Goal: Information Seeking & Learning: Check status

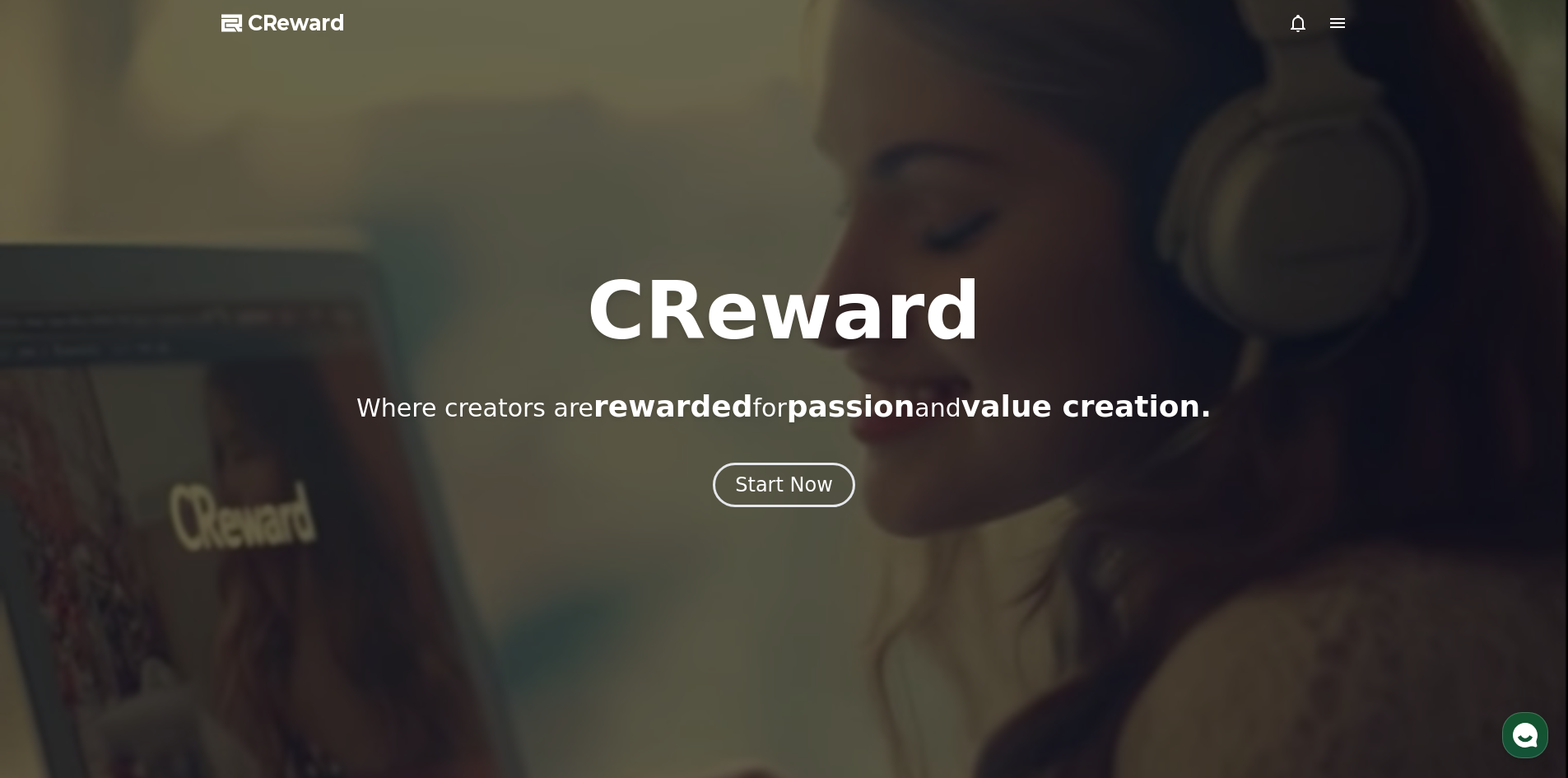
click at [1326, 22] on div at bounding box center [1318, 22] width 59 height 20
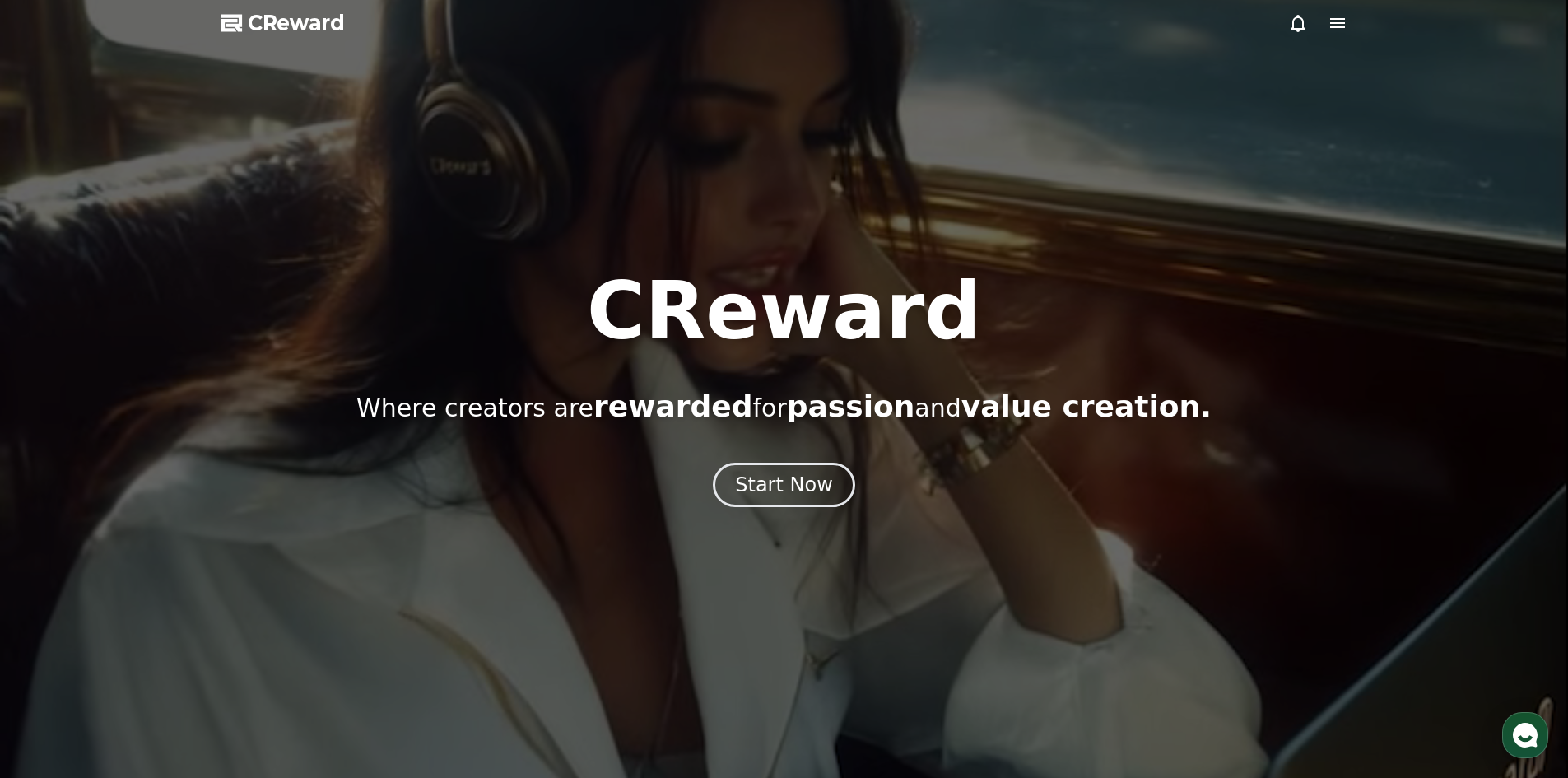
click at [1333, 28] on icon at bounding box center [1337, 22] width 15 height 9
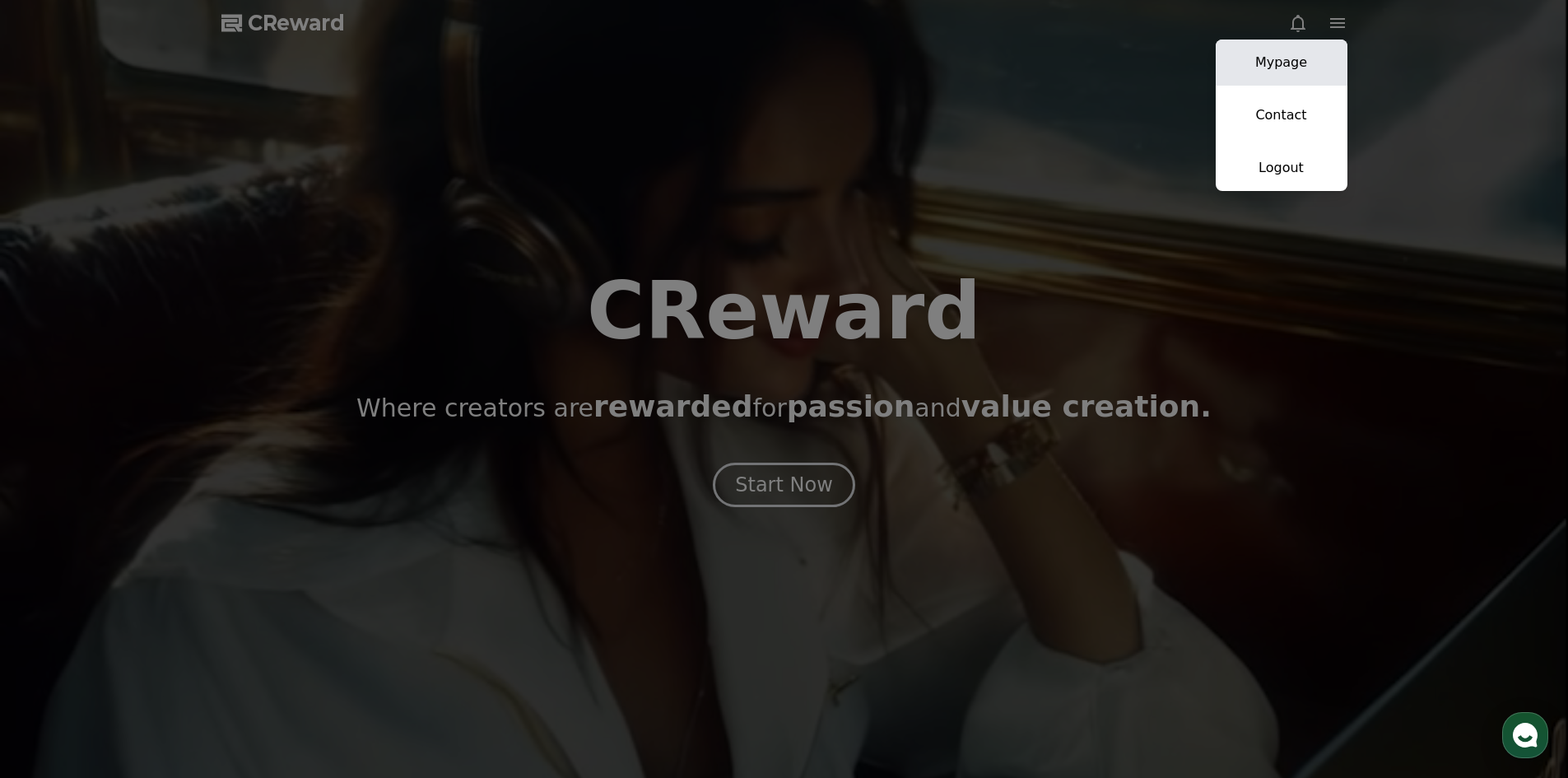
click at [1282, 65] on link "Mypage" at bounding box center [1282, 62] width 132 height 46
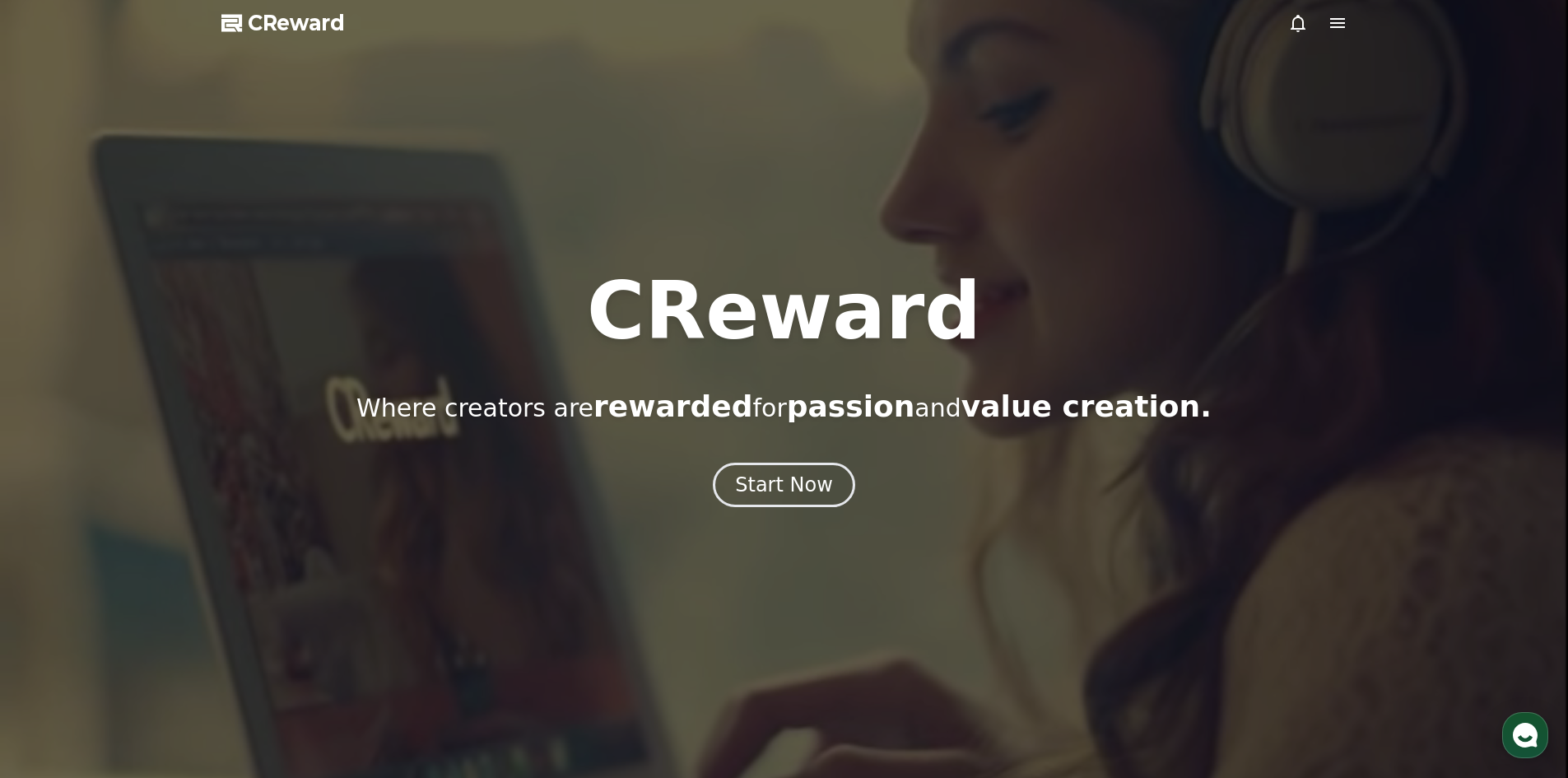
select select "**********"
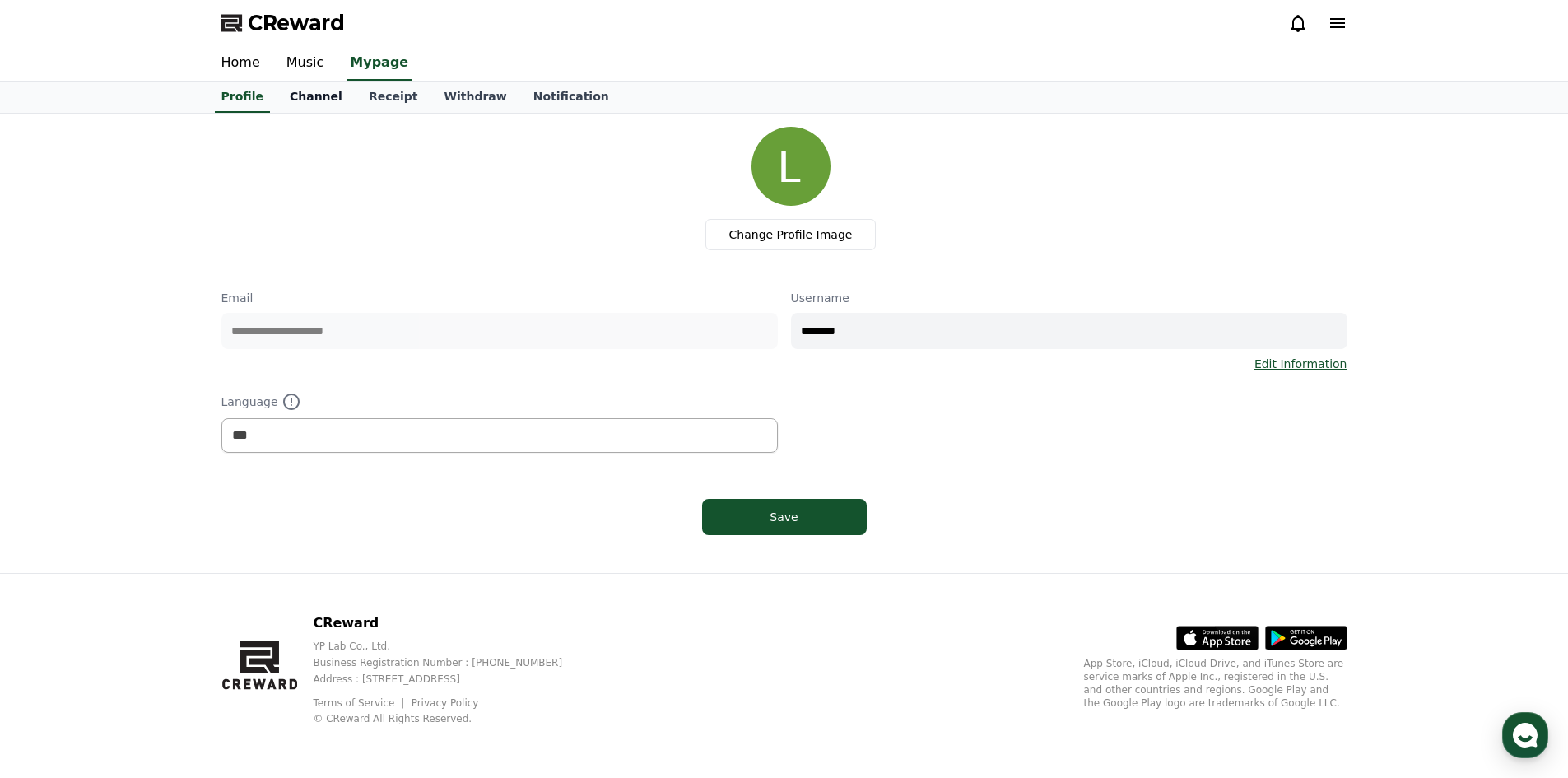
click at [313, 97] on link "Channel" at bounding box center [316, 97] width 79 height 31
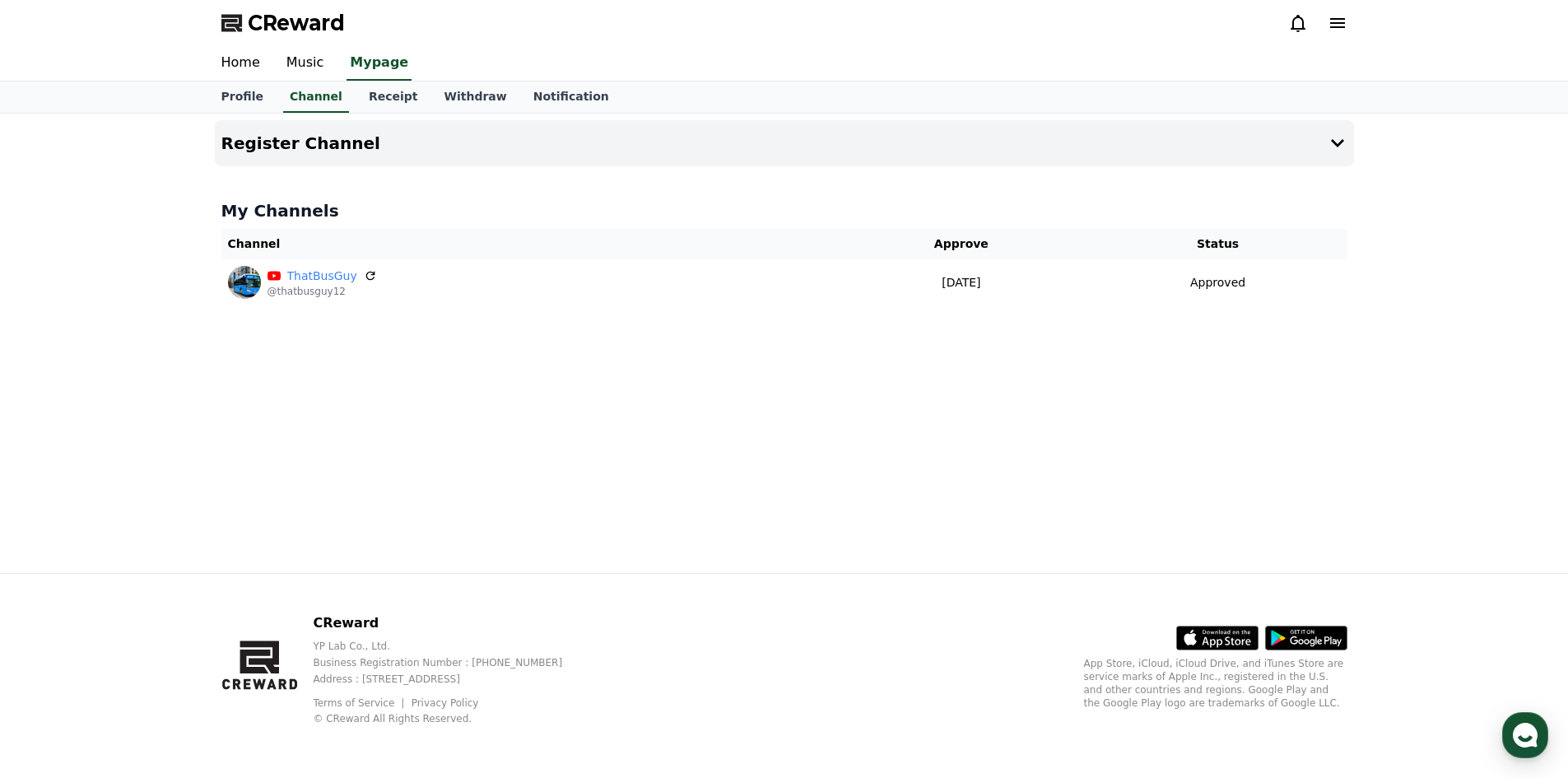
click at [374, 119] on div "Register Channel My Channels Channel Approve Status ThatBusGuy @thatbusguy12 [D…" at bounding box center [784, 343] width 1153 height 460
click at [275, 63] on link "Music" at bounding box center [305, 63] width 64 height 35
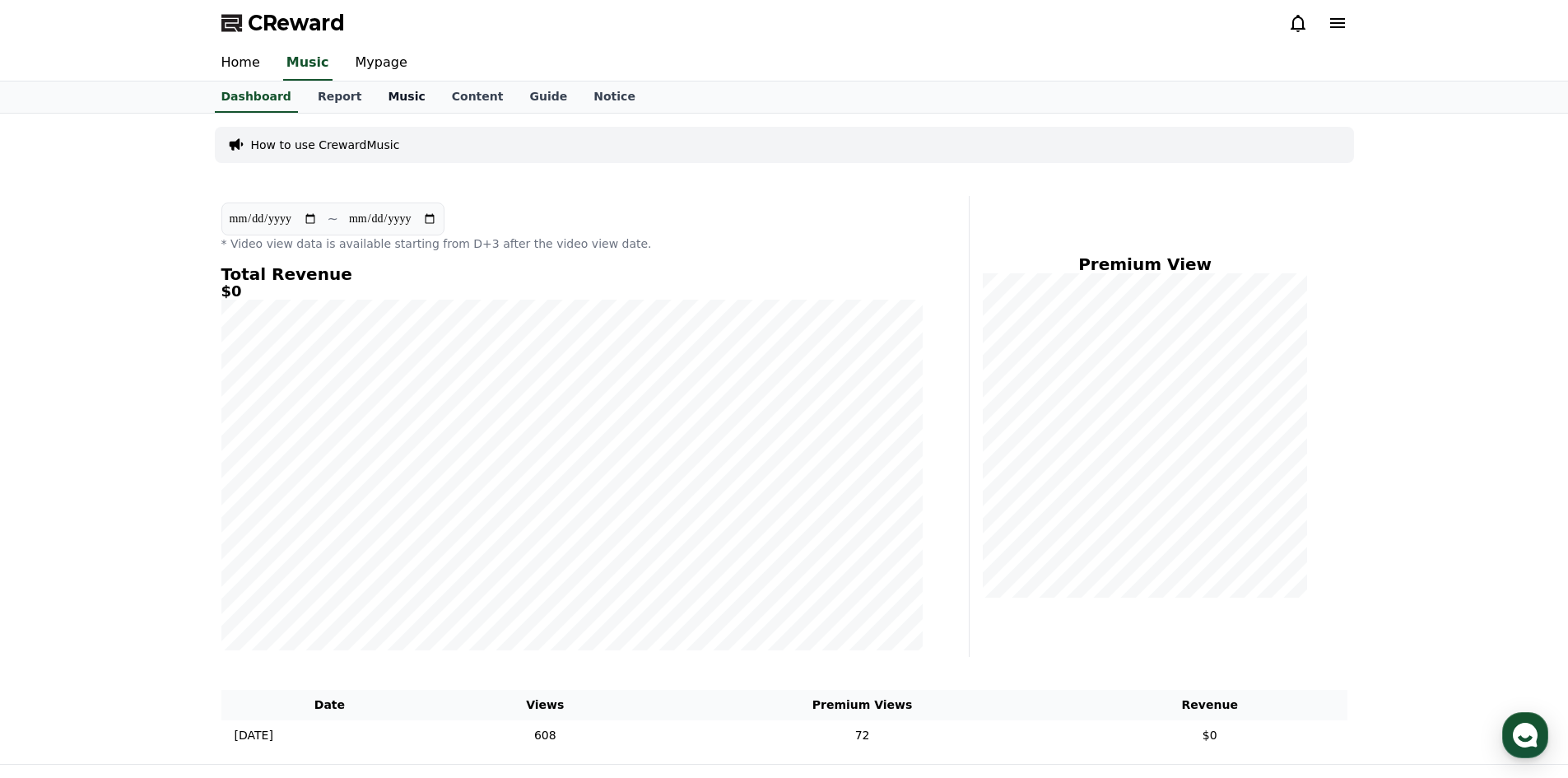
click at [375, 90] on link "Music" at bounding box center [407, 97] width 64 height 31
click at [342, 98] on link "Report" at bounding box center [340, 97] width 71 height 31
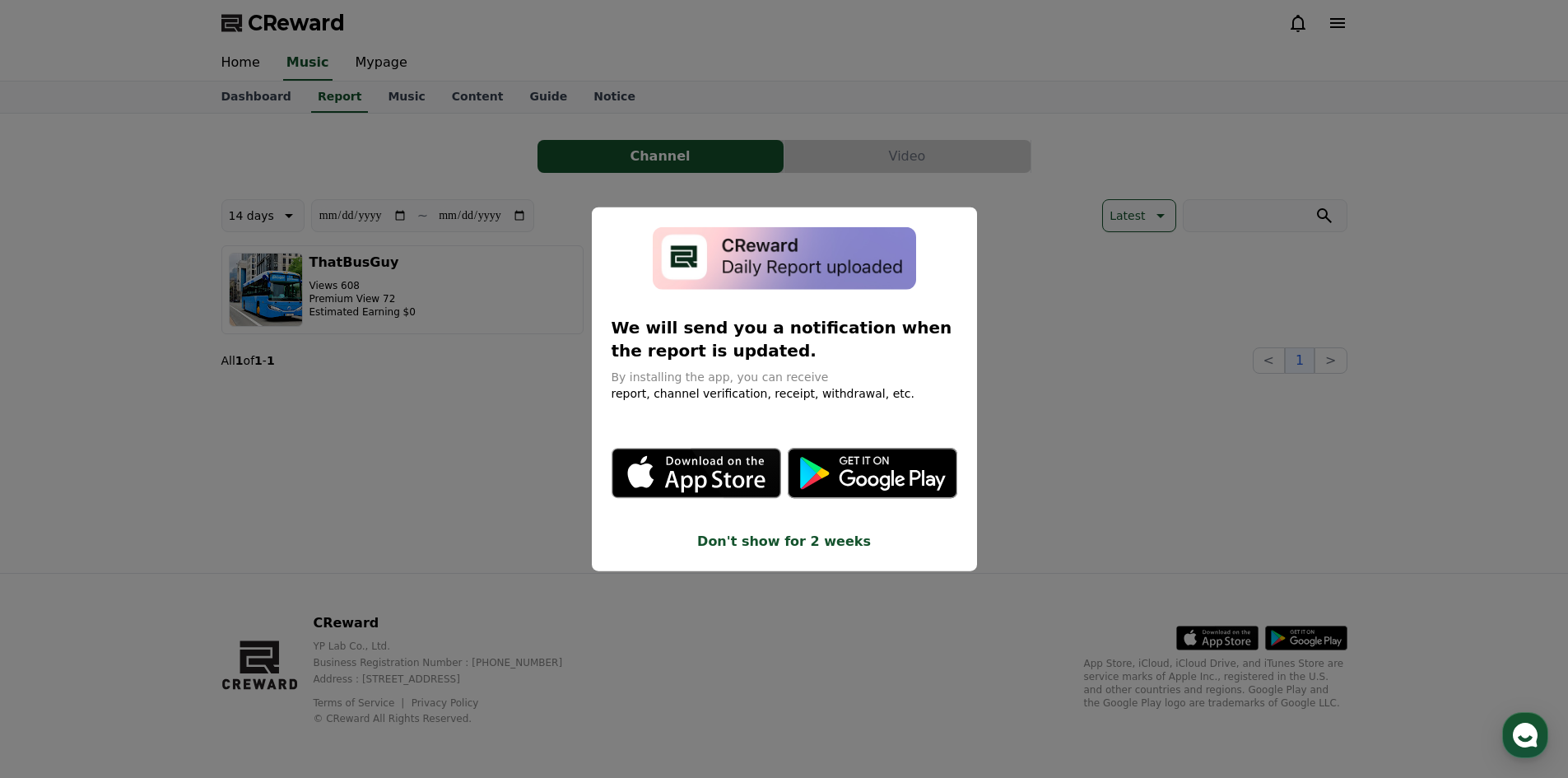
click at [388, 135] on button "close modal" at bounding box center [784, 389] width 1568 height 778
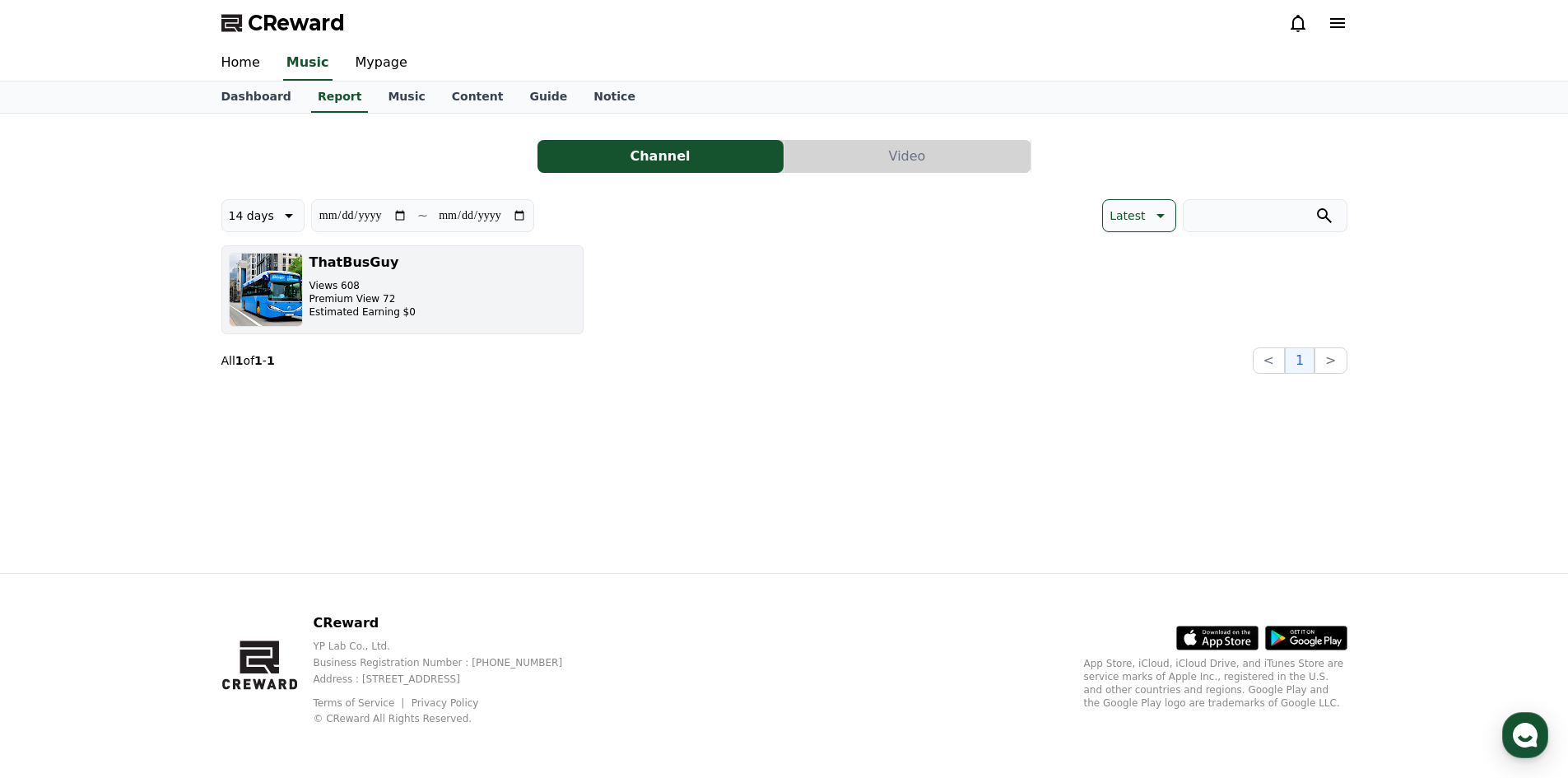
click at [459, 318] on button "ThatBusGuy Views 608 Premium View 72 Estimated Earning $0" at bounding box center [403, 290] width 362 height 89
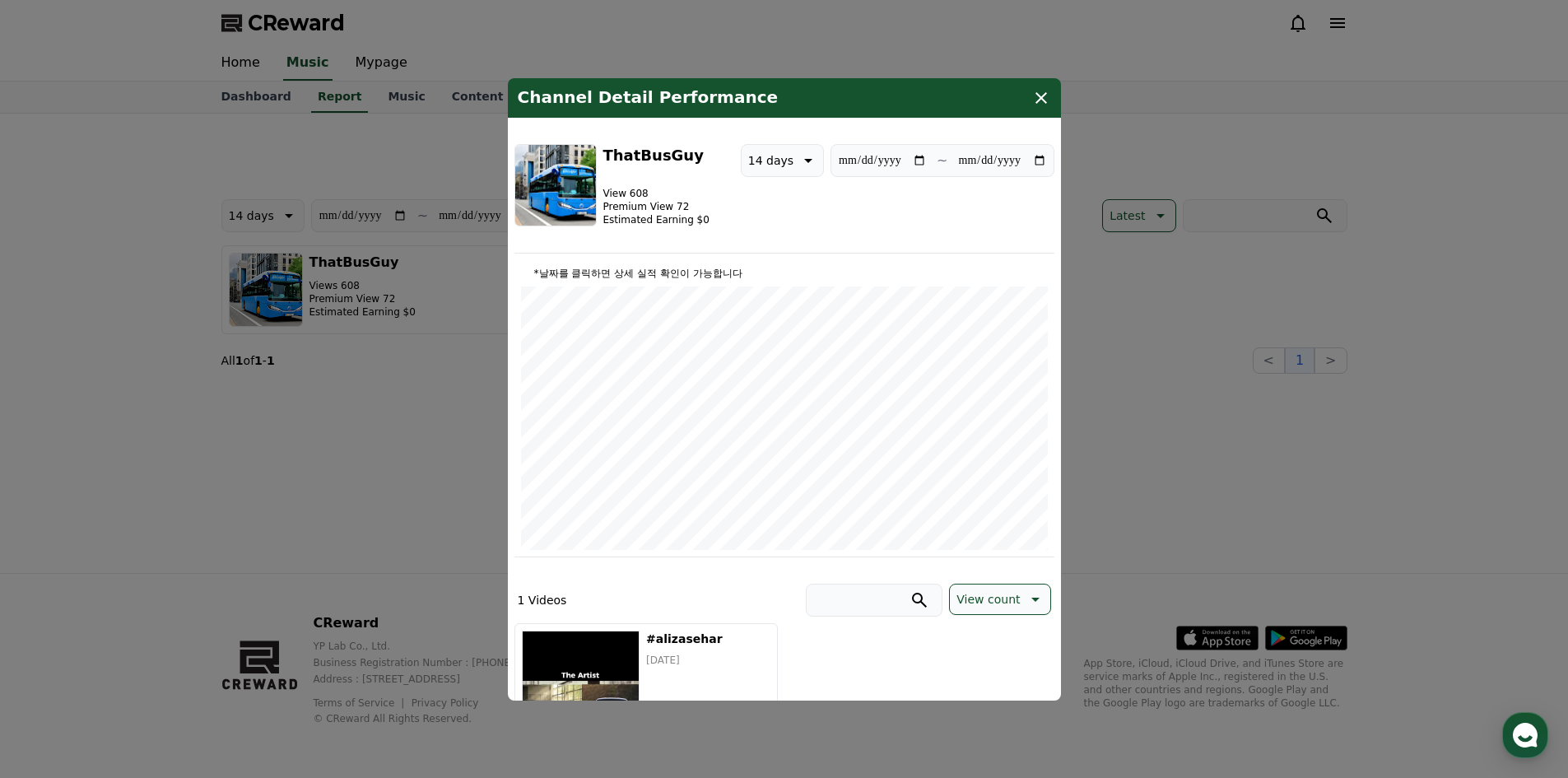
click at [1309, 174] on button "close modal" at bounding box center [784, 389] width 1568 height 778
